Goal: Task Accomplishment & Management: Understand process/instructions

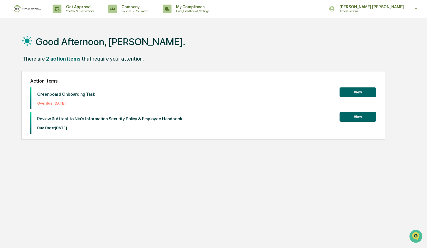
click at [350, 117] on button "View" at bounding box center [358, 117] width 37 height 10
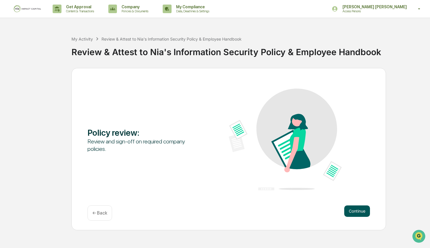
click at [347, 210] on button "Continue" at bounding box center [357, 211] width 26 height 11
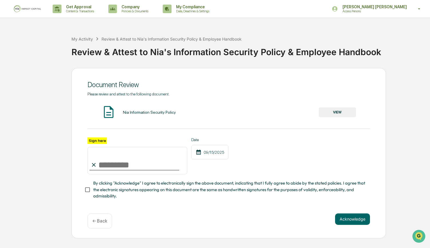
click at [332, 111] on button "VIEW" at bounding box center [337, 113] width 37 height 10
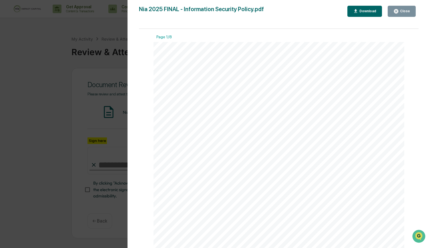
click at [368, 11] on div "Download" at bounding box center [367, 11] width 18 height 4
click at [402, 13] on div "Close" at bounding box center [404, 11] width 11 height 4
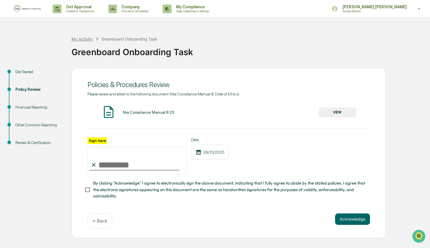
click at [78, 39] on div "My Activity" at bounding box center [82, 39] width 21 height 5
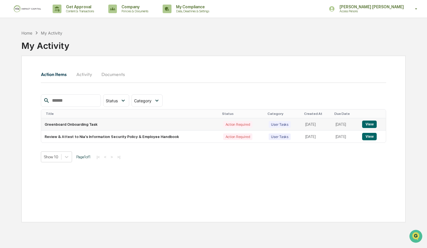
click at [373, 124] on button "View" at bounding box center [369, 124] width 15 height 7
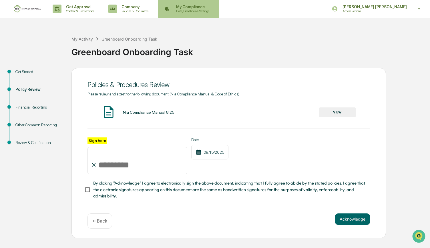
click at [181, 9] on p "My Compliance" at bounding box center [192, 7] width 41 height 5
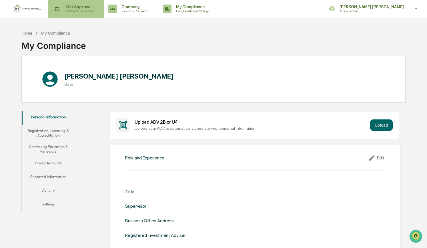
click at [81, 12] on p "Content & Transactions" at bounding box center [79, 11] width 35 height 4
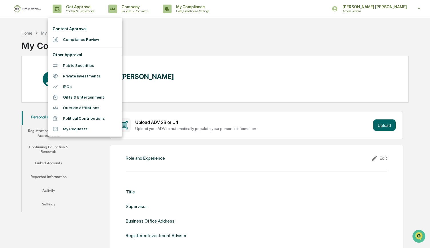
click at [38, 10] on div at bounding box center [215, 124] width 430 height 248
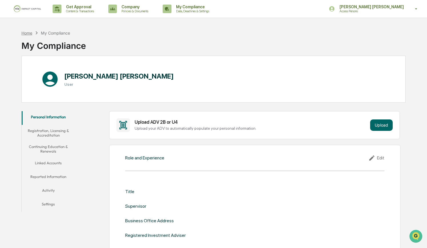
click at [29, 32] on div "Home" at bounding box center [26, 33] width 11 height 5
